Goal: Find specific page/section: Find specific page/section

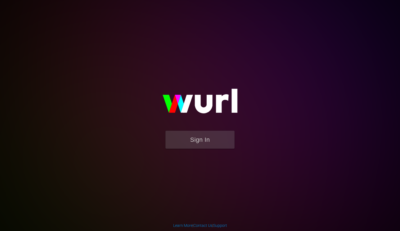
click at [189, 146] on button "Sign In" at bounding box center [199, 140] width 69 height 18
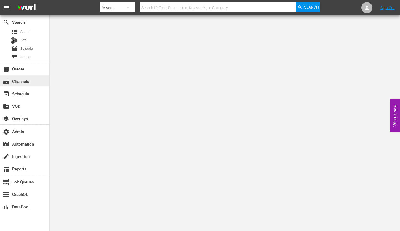
click at [28, 81] on div "subscriptions Channels" at bounding box center [15, 80] width 31 height 5
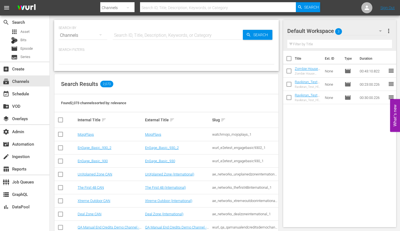
click at [174, 5] on input "text" at bounding box center [218, 7] width 156 height 13
type input "M"
type input "AE"
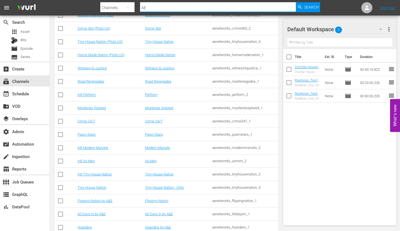
scroll to position [716, 0]
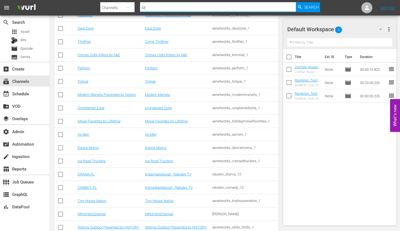
type input "A"
type input "M"
type input "Lifetime"
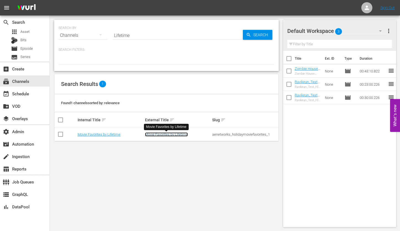
click at [159, 135] on link "Movie Favorites by Lifetime" at bounding box center [166, 134] width 43 height 4
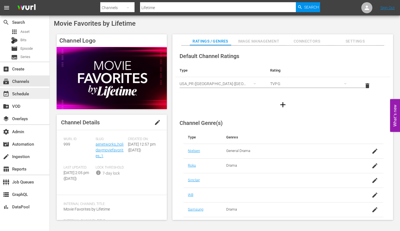
click at [27, 93] on div "event_available Schedule" at bounding box center [15, 92] width 31 height 5
